Goal: Task Accomplishment & Management: Manage account settings

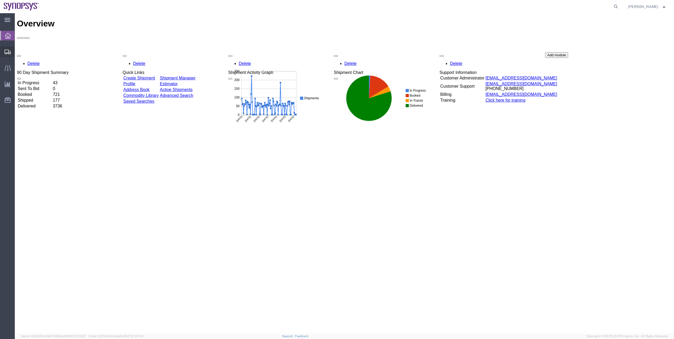
click at [0, 0] on span "Shipment Manager" at bounding box center [0, 0] width 0 height 0
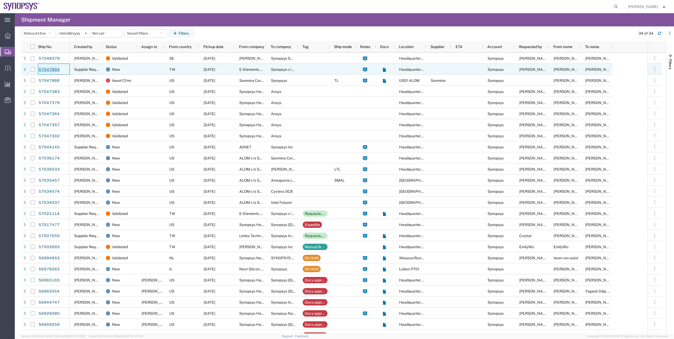
click at [58, 66] on link "57047894" at bounding box center [49, 69] width 22 height 8
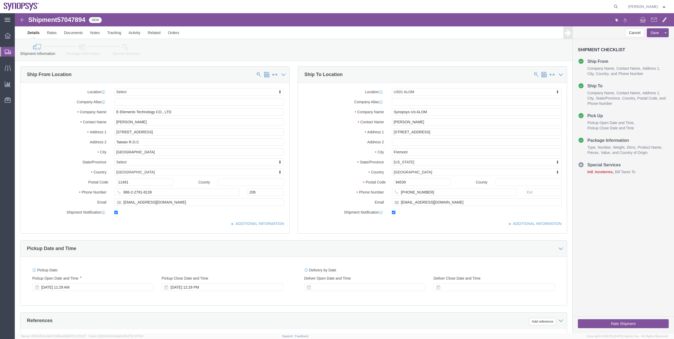
select select
select select "65511"
drag, startPoint x: 78, startPoint y: 50, endPoint x: 63, endPoint y: 37, distance: 19.8
click link "Package Information"
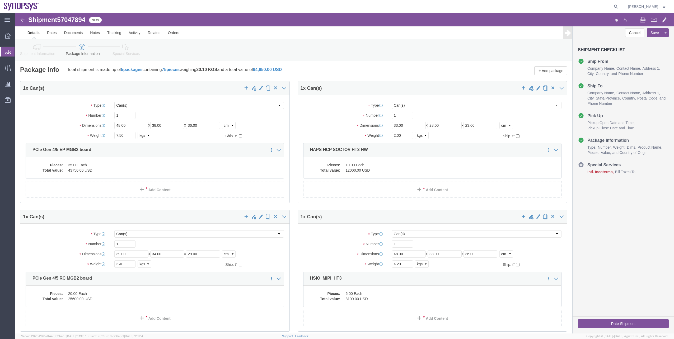
click link "Shipment Information"
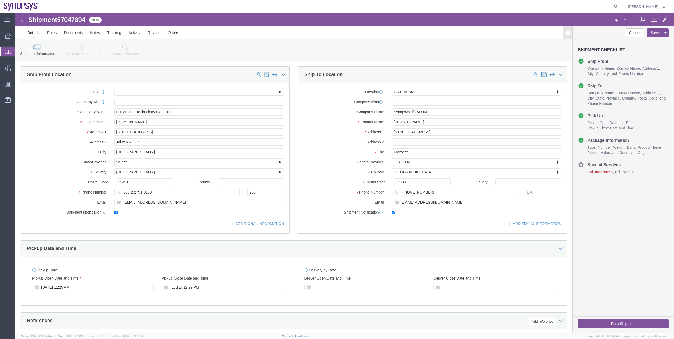
click icon
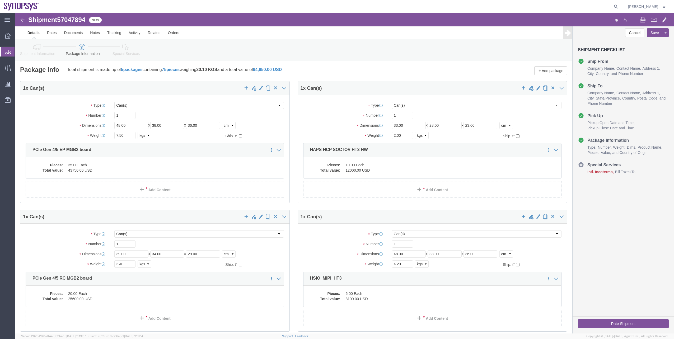
click icon
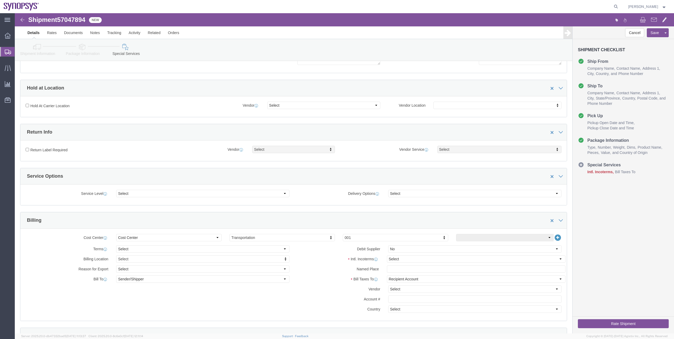
scroll to position [106, 0]
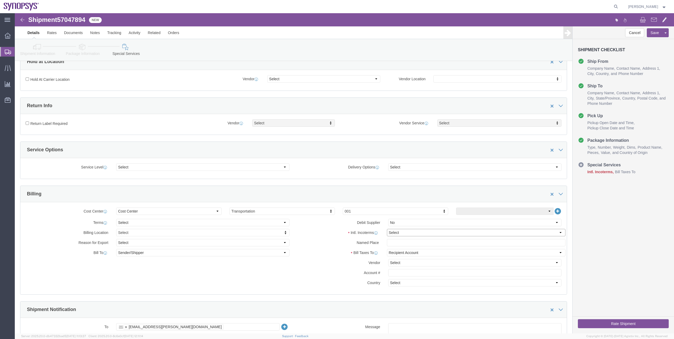
click select "Select Carriage Insurance Paid Carriage Paid To Cost and Freight Cost Insurance…"
select select "EXW"
click select "Select Carriage Insurance Paid Carriage Paid To Cost and Freight Cost Insurance…"
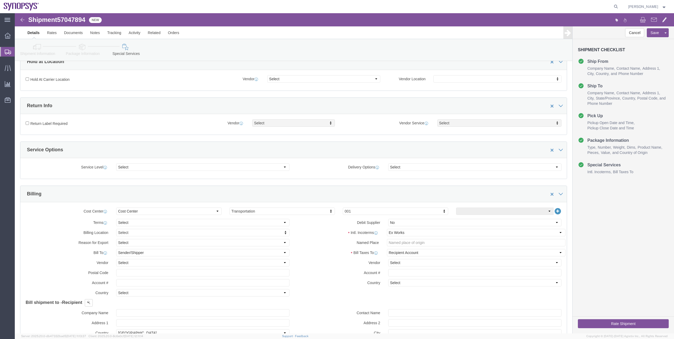
click link "Shipment Information"
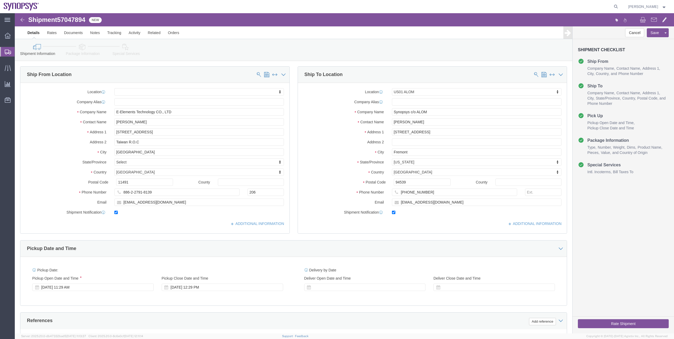
click link "Package Information"
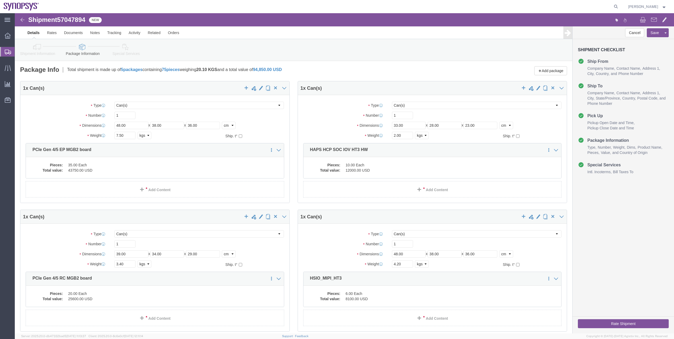
click link "Special Services"
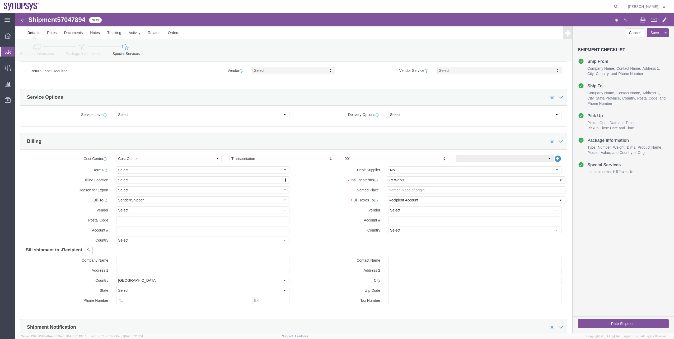
scroll to position [158, 0]
click button "Rate Shipment"
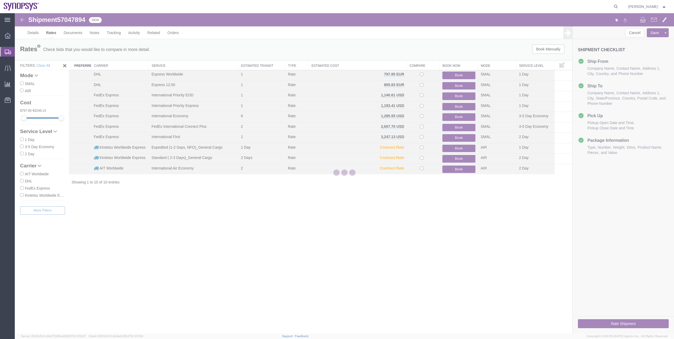
scroll to position [0, 0]
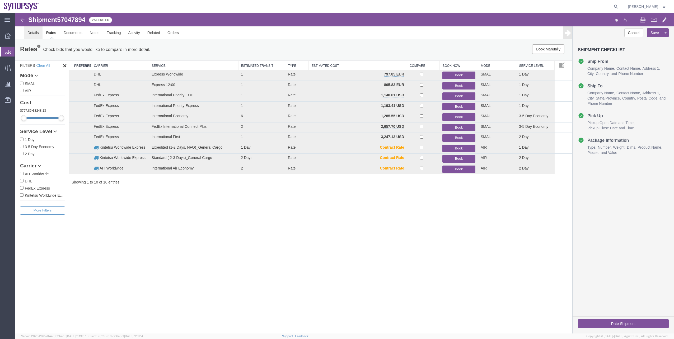
click at [39, 32] on link "Details" at bounding box center [33, 32] width 19 height 13
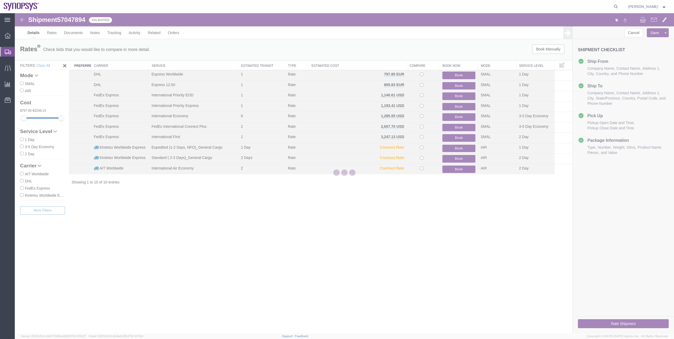
select select "65511"
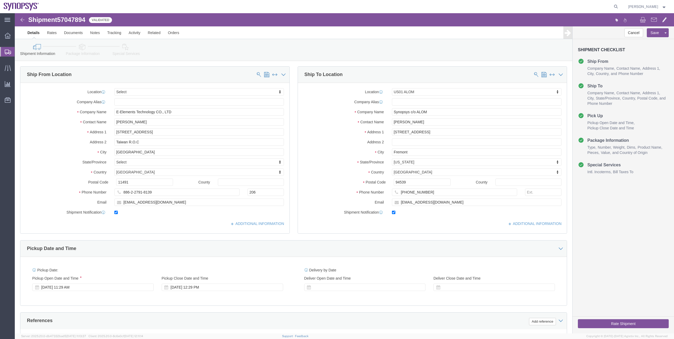
click link "Package Information"
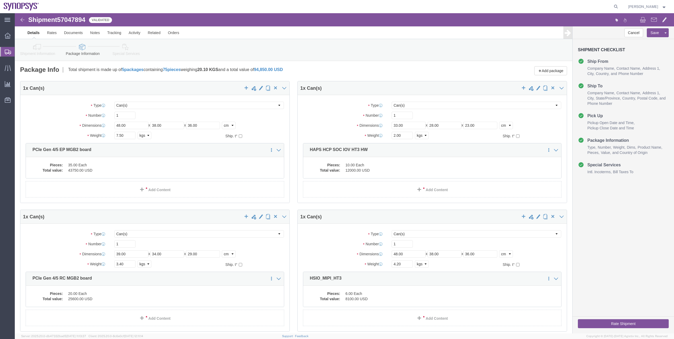
click link "Special Services"
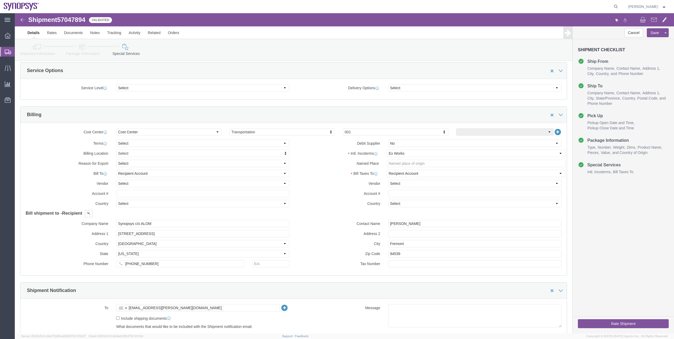
scroll to position [264, 0]
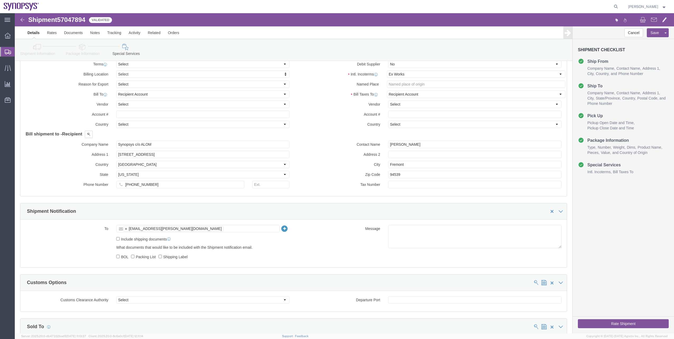
click ul "[EMAIL_ADDRESS][PERSON_NAME][DOMAIN_NAME]"
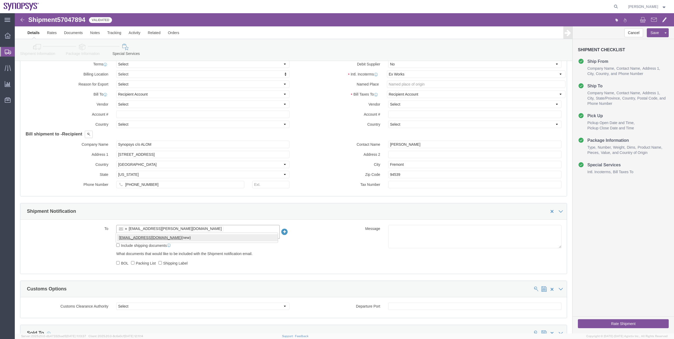
type input "[EMAIL_ADDRESS][DOMAIN_NAME]"
type input "[EMAIL_ADDRESS][PERSON_NAME][DOMAIN_NAME],[EMAIL_ADDRESS][DOMAIN_NAME]"
click button "Rate Shipment"
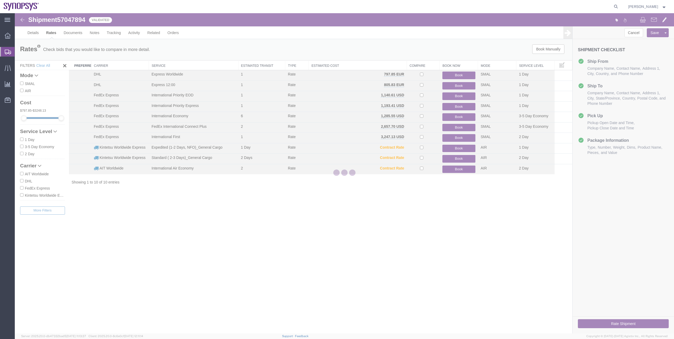
scroll to position [0, 0]
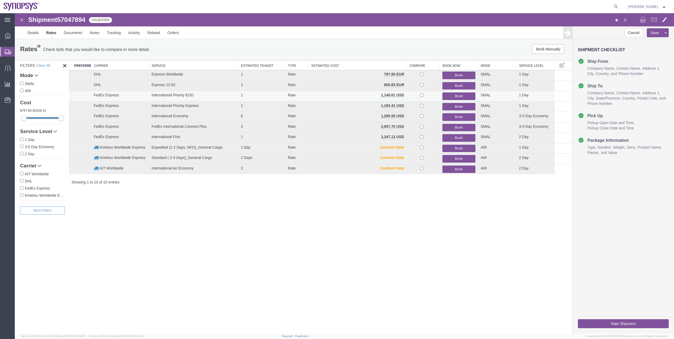
click at [449, 98] on button "Book" at bounding box center [458, 96] width 33 height 8
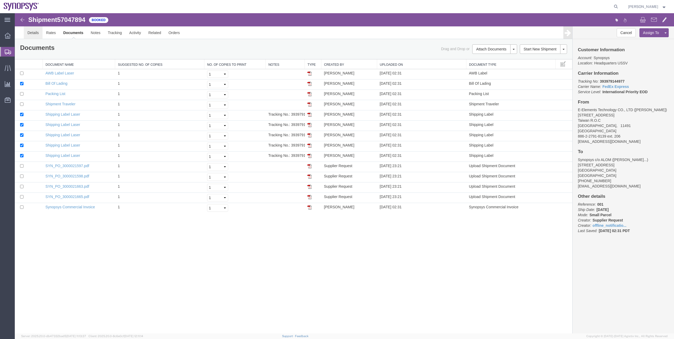
click at [24, 32] on link "Details" at bounding box center [33, 32] width 19 height 13
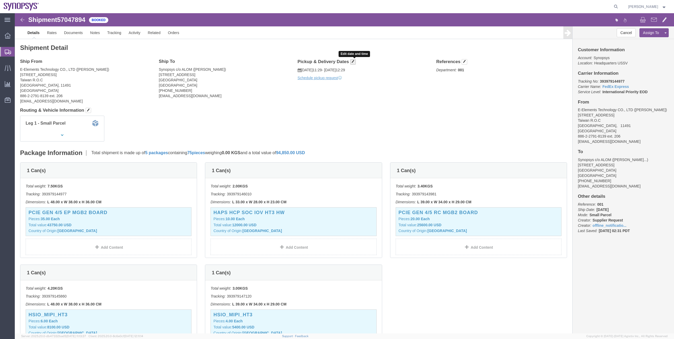
click span "button"
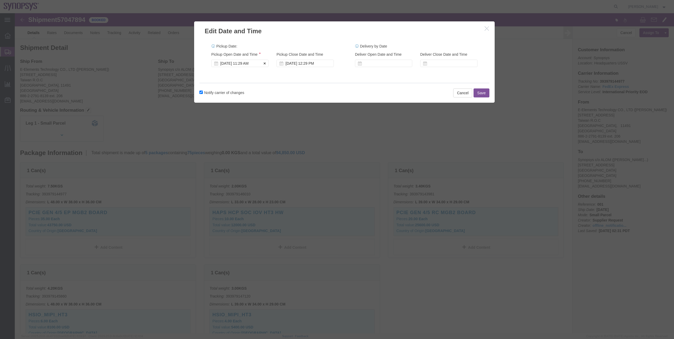
click div "[DATE] 11:29 AM"
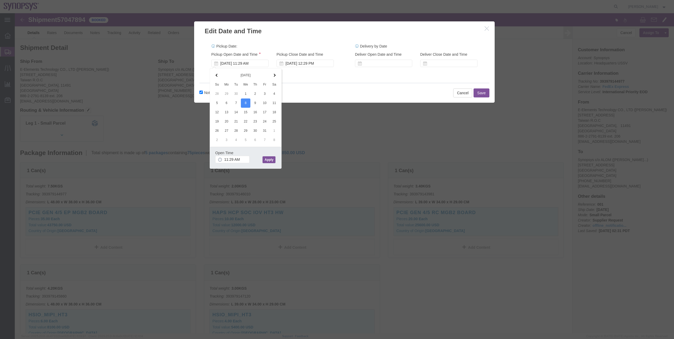
click button "Apply"
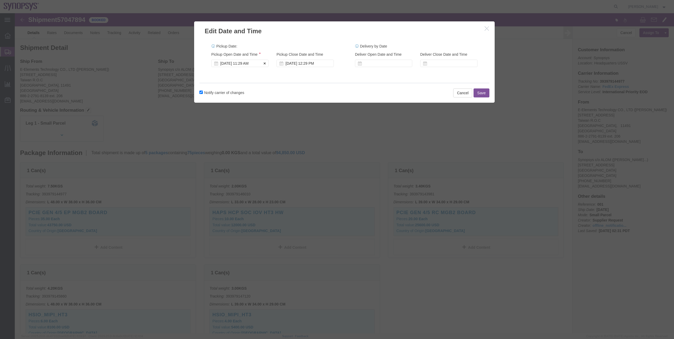
click div "[DATE] 11:29 AM"
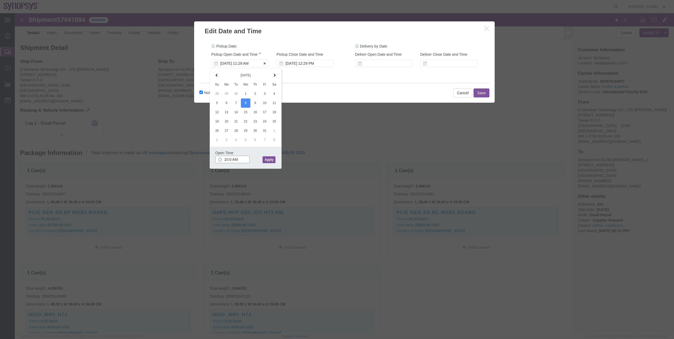
type input "10:00 AM"
click button "Apply"
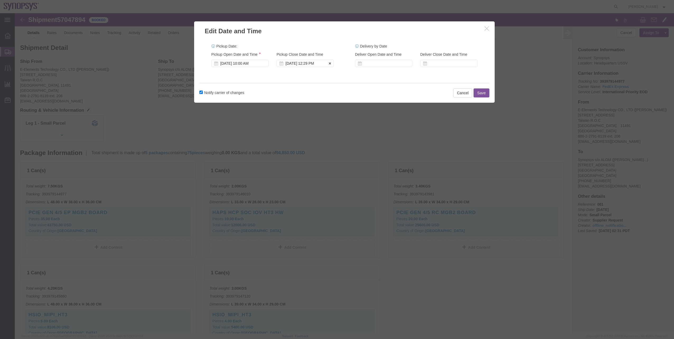
click div "[DATE] 12:29 PM"
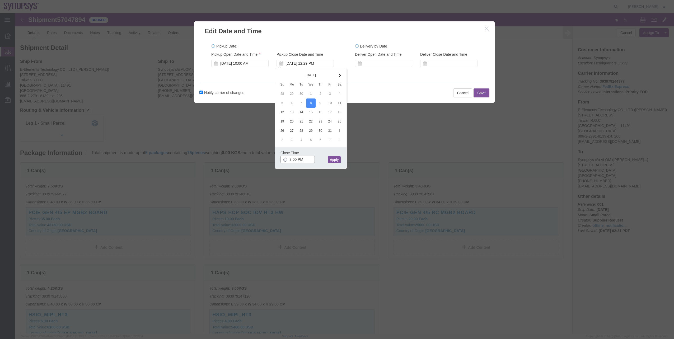
type input "3:00 PM"
click button "Apply"
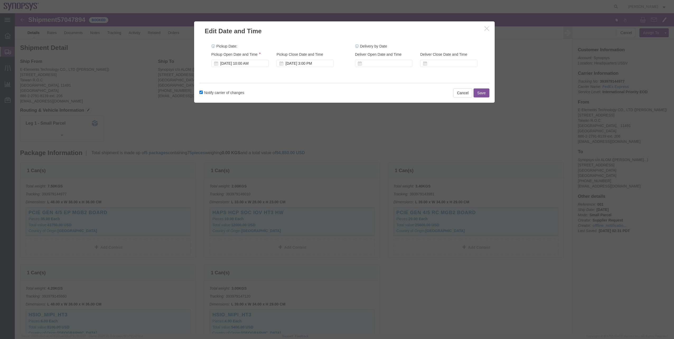
click button "Save"
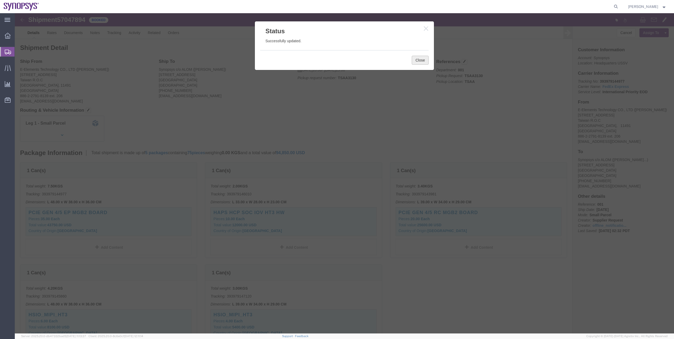
click button "Close"
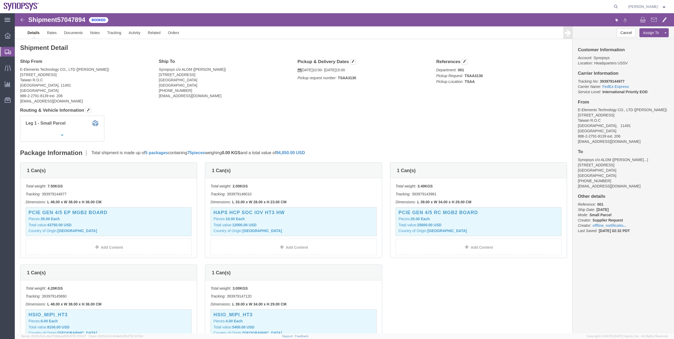
click at [0, 0] on span "Shipment Manager" at bounding box center [0, 0] width 0 height 0
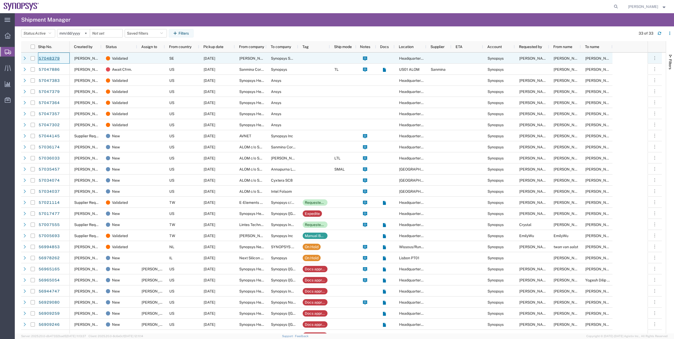
click at [58, 61] on link "57048379" at bounding box center [49, 58] width 22 height 8
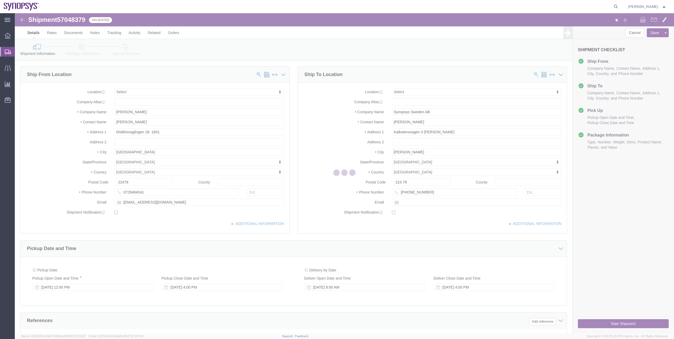
select select
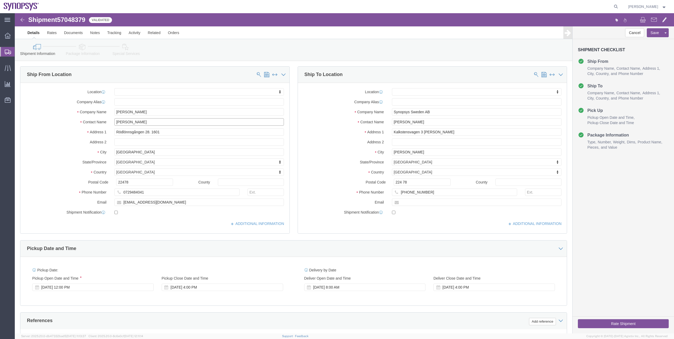
drag, startPoint x: 134, startPoint y: 109, endPoint x: 43, endPoint y: 103, distance: 91.0
click div "Location My Profile Location [GEOGRAPHIC_DATA] DE04 Agrate Brianza IT01 [GEOGRA…"
click link "Package Information"
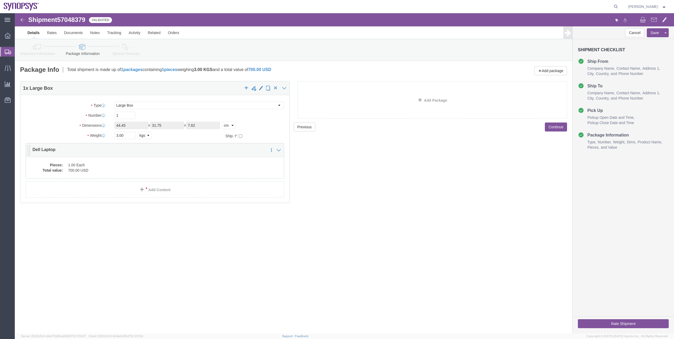
click dd "1.00 Each"
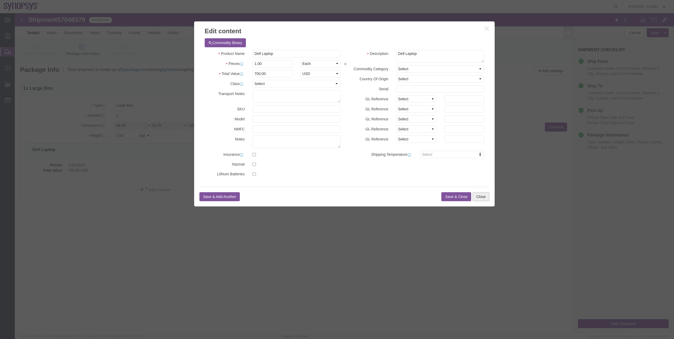
click button "Close"
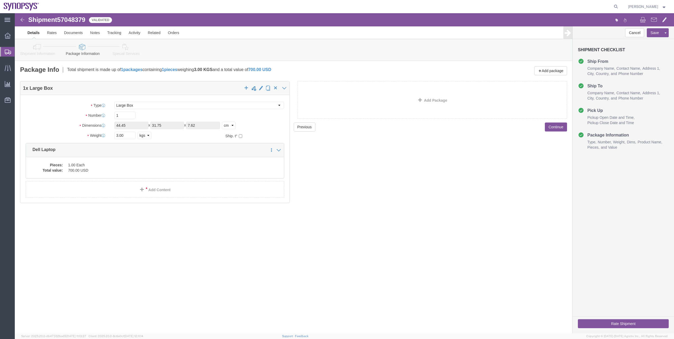
click icon
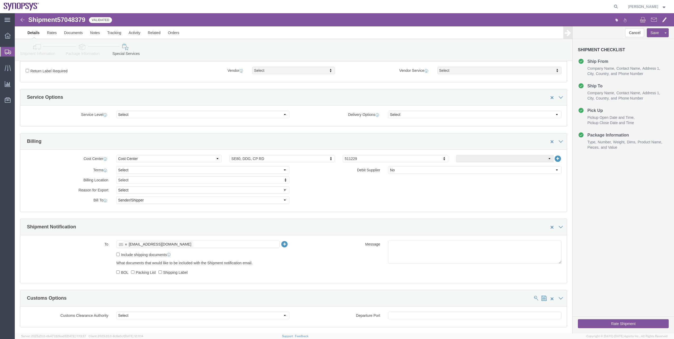
scroll to position [158, 0]
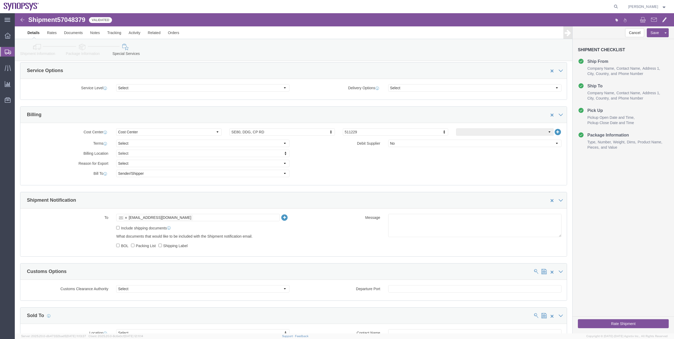
click icon
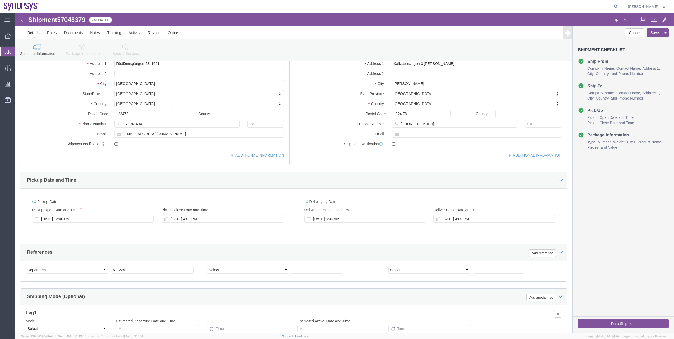
scroll to position [54, 0]
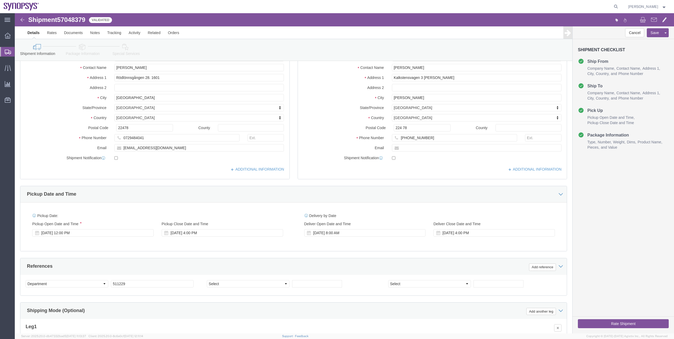
click button "Rate Shipment"
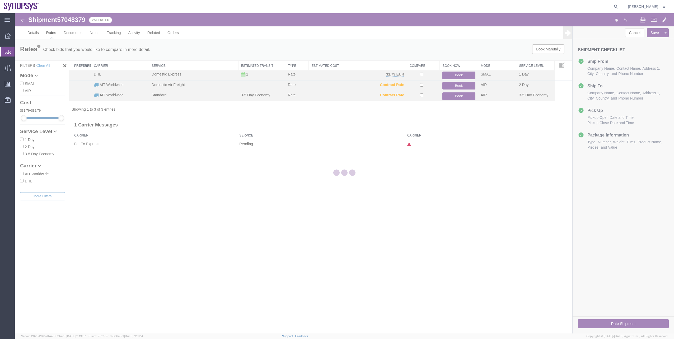
scroll to position [0, 0]
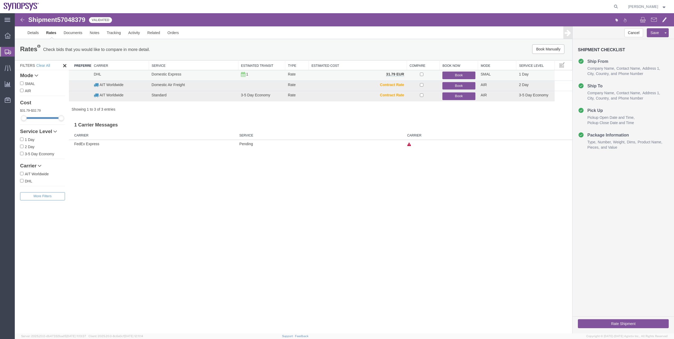
click at [446, 77] on button "Book" at bounding box center [458, 76] width 33 height 8
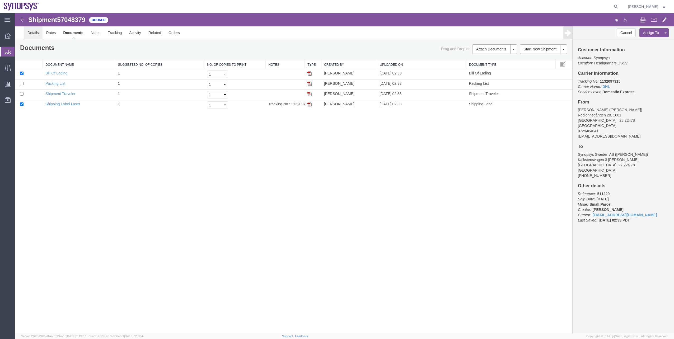
click at [37, 37] on link "Details" at bounding box center [33, 32] width 19 height 13
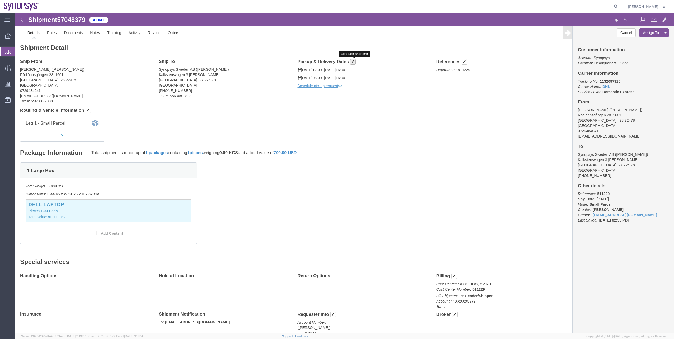
click button "button"
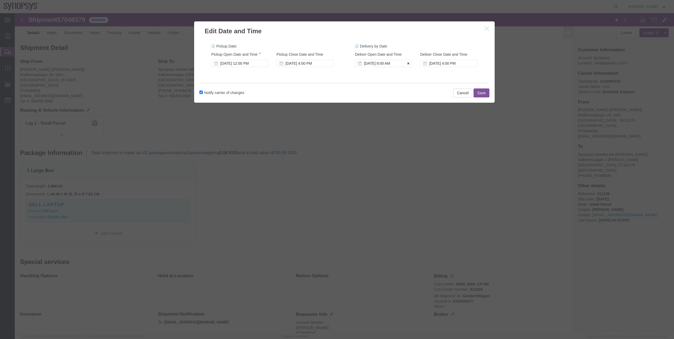
click icon
click button "Save"
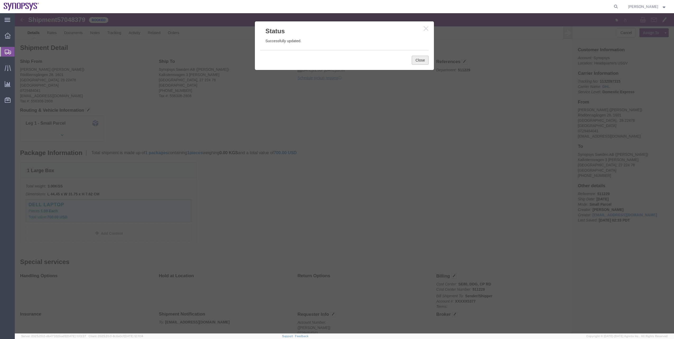
click button "Close"
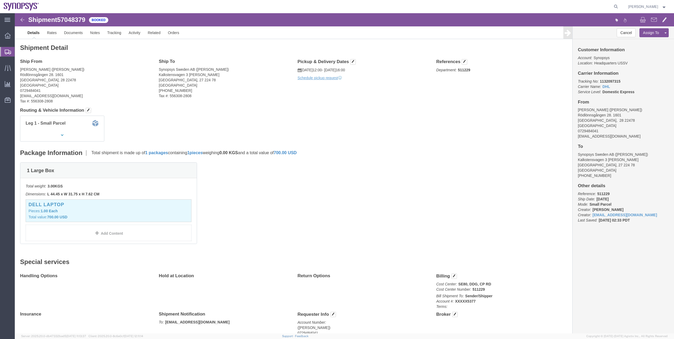
click div "Pickup & Delivery Dates [DATE] 12:00 - [DATE] 16:00 Schedule pickup request Edi…"
click link "Schedule pickup request"
click at [0, 0] on span "Shipment Manager" at bounding box center [0, 0] width 0 height 0
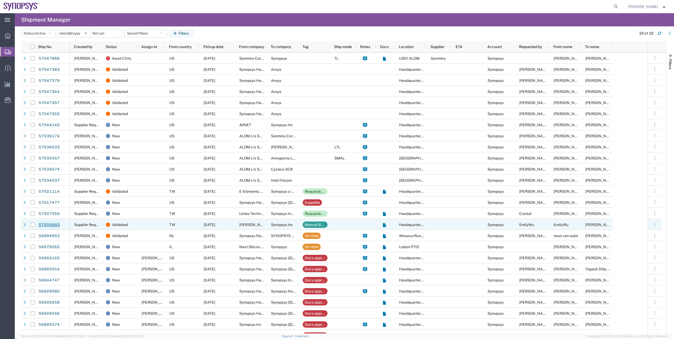
click at [58, 227] on link "57005693" at bounding box center [49, 225] width 22 height 8
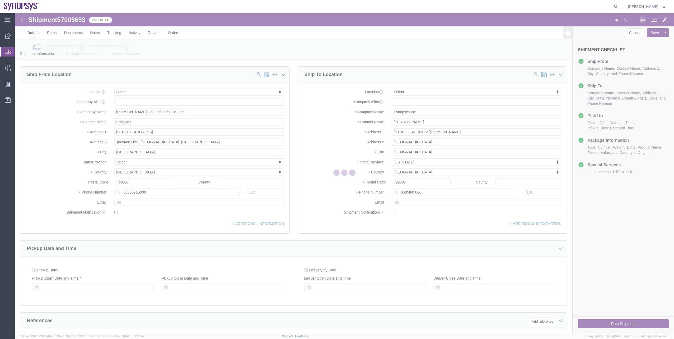
drag, startPoint x: 56, startPoint y: 7, endPoint x: 71, endPoint y: 20, distance: 19.8
click at [71, 20] on div at bounding box center [344, 173] width 659 height 320
select select
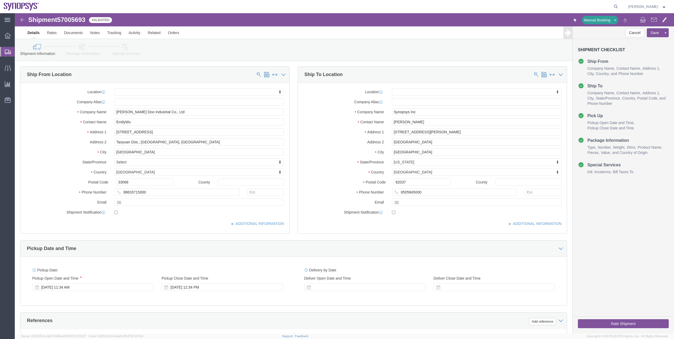
click span "57005693"
copy span "57005693"
click at [0, 0] on span "Shipment Manager" at bounding box center [0, 0] width 0 height 0
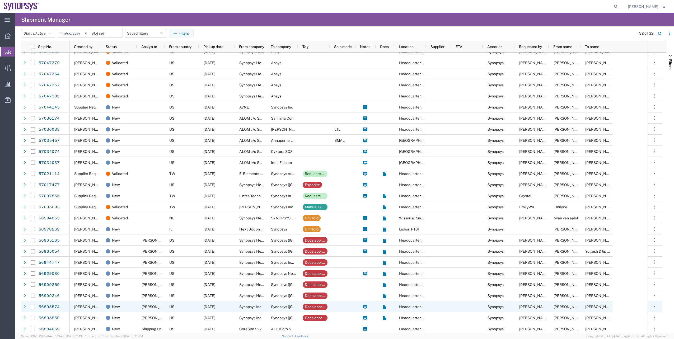
scroll to position [26, 0]
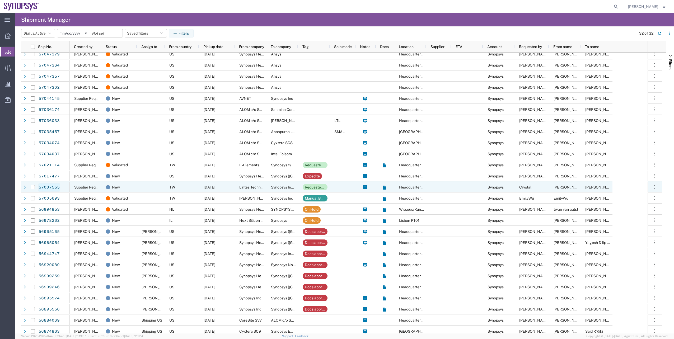
click at [55, 188] on link "57007555" at bounding box center [49, 187] width 22 height 8
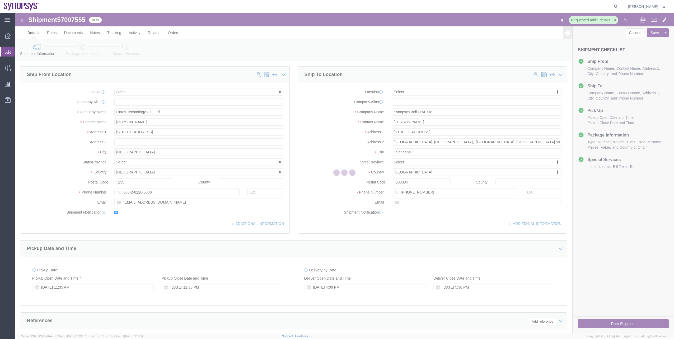
select select
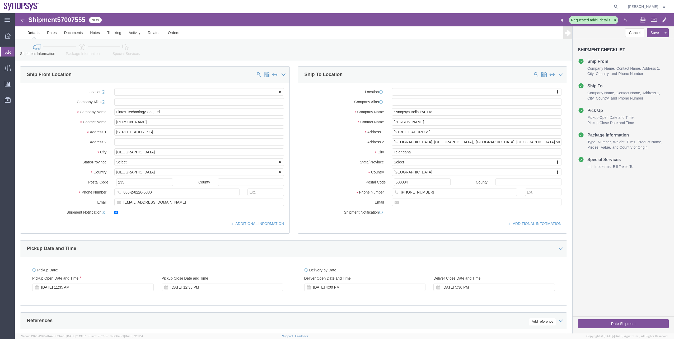
click span "57007555"
copy span "57007555"
click icon "button"
click button "button"
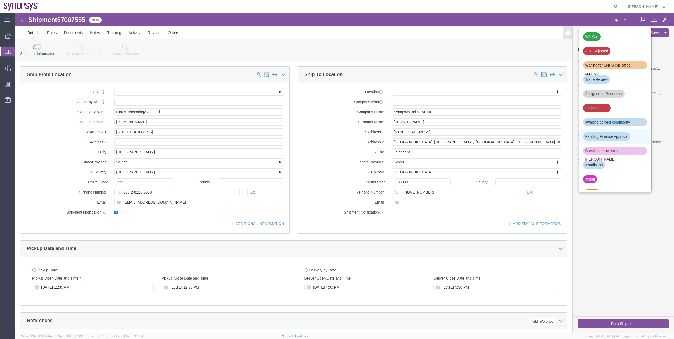
click div "Pending Finance Approval"
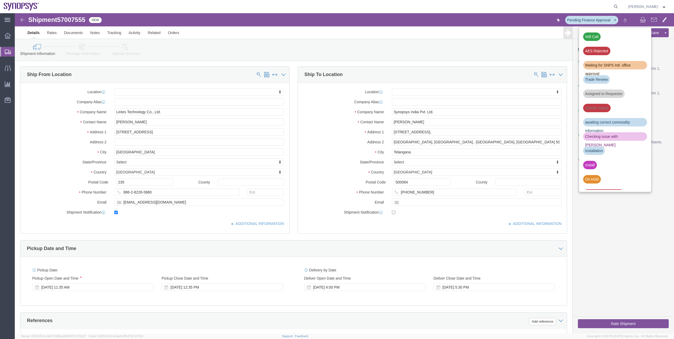
click at [0, 0] on span "Shipment Manager" at bounding box center [0, 0] width 0 height 0
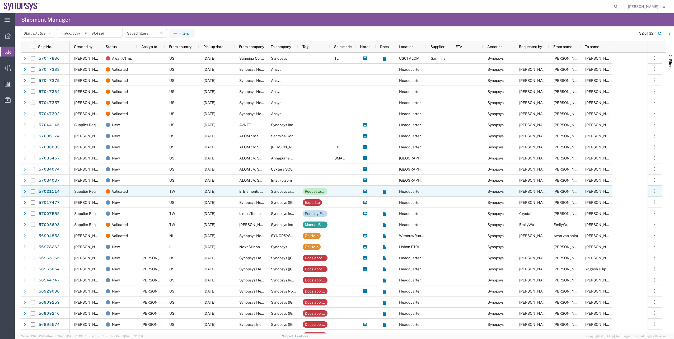
click at [53, 192] on link "57021114" at bounding box center [49, 191] width 22 height 8
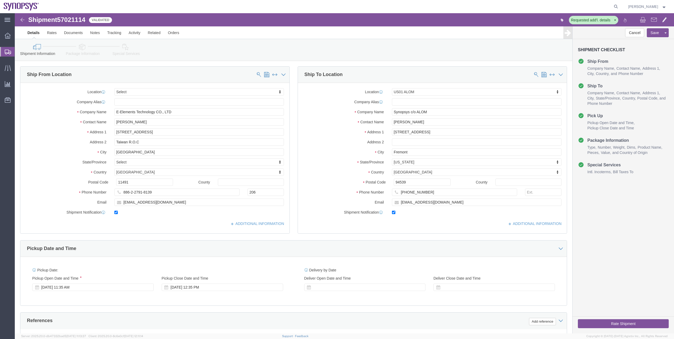
select select
select select "65511"
click span "57021114"
copy span "57021114"
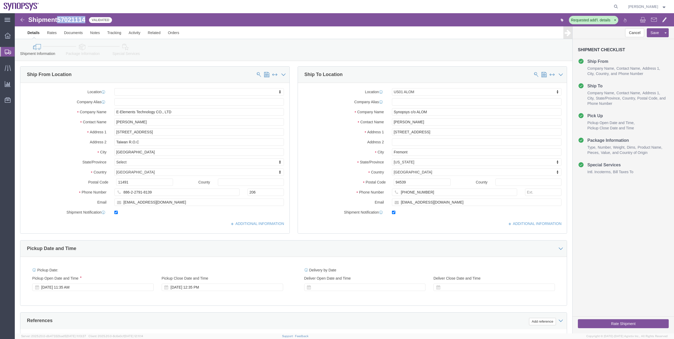
click link "Special Services"
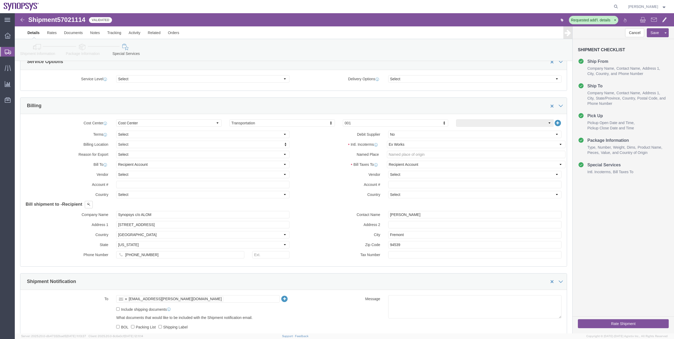
scroll to position [238, 0]
